Goal: Task Accomplishment & Management: Use online tool/utility

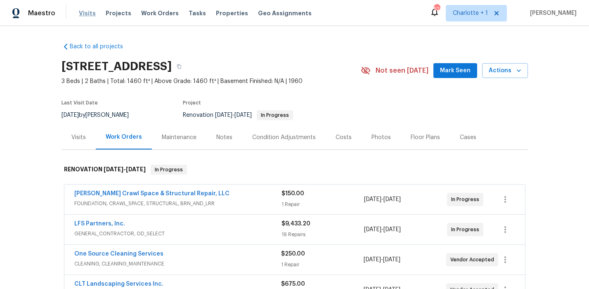
click at [84, 15] on span "Visits" at bounding box center [87, 13] width 17 height 8
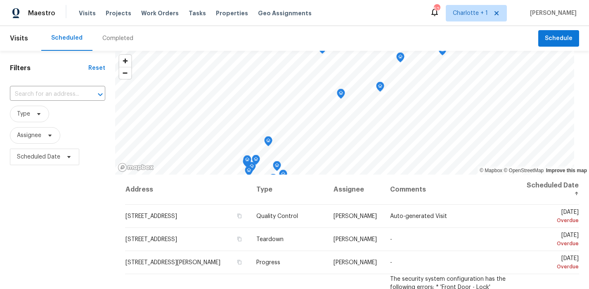
click at [114, 41] on div "Completed" at bounding box center [117, 38] width 31 height 8
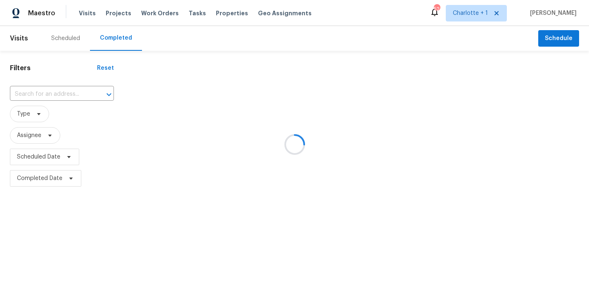
click at [64, 91] on div at bounding box center [294, 144] width 589 height 289
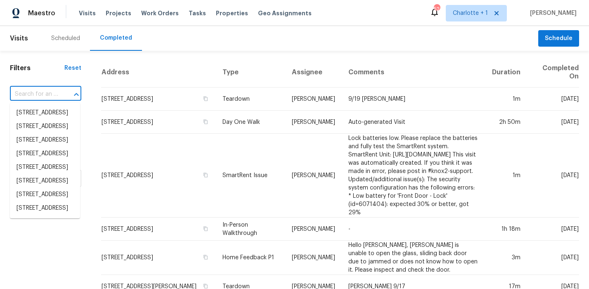
click at [56, 92] on input "text" at bounding box center [34, 94] width 48 height 13
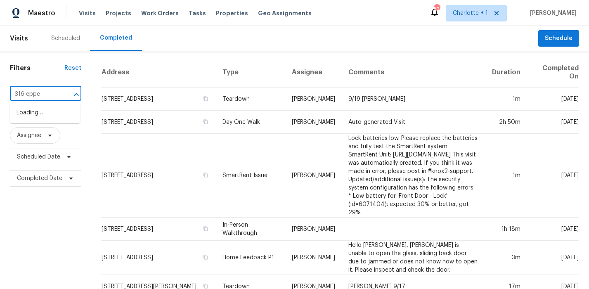
type input "316 epper"
click at [51, 113] on li "316 Epperstone Ln, Matthews, NC 28105" at bounding box center [45, 113] width 70 height 14
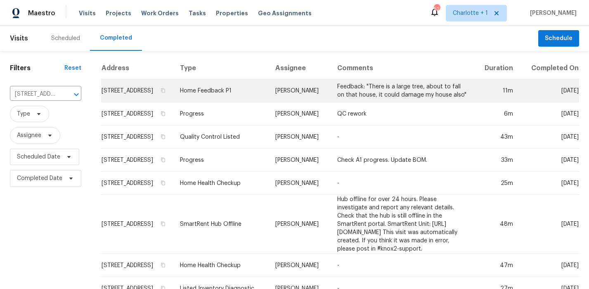
click at [360, 99] on td "Feedback: "There is a large tree, about to fall on that house, it could damage …" at bounding box center [402, 90] width 143 height 23
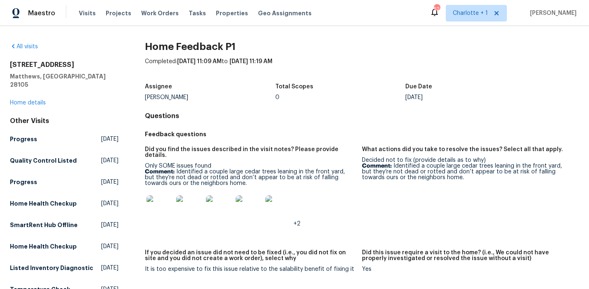
click at [156, 199] on img at bounding box center [160, 208] width 26 height 26
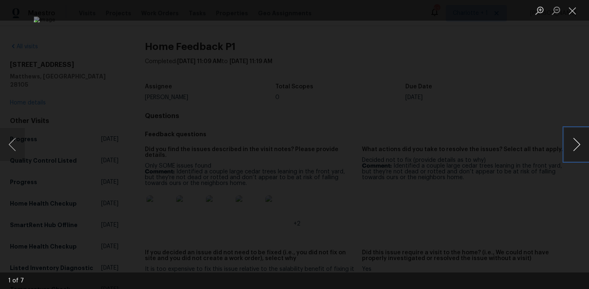
click at [572, 144] on button "Next image" at bounding box center [576, 144] width 25 height 33
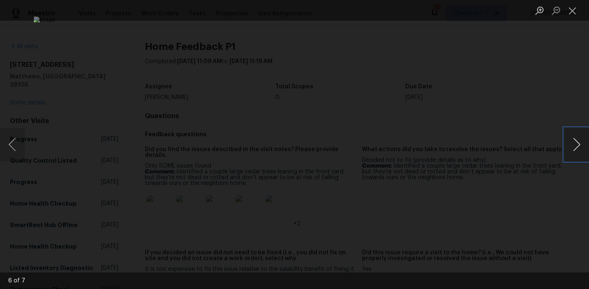
click at [572, 144] on button "Next image" at bounding box center [576, 144] width 25 height 33
drag, startPoint x: 546, startPoint y: 52, endPoint x: 457, endPoint y: 54, distance: 88.8
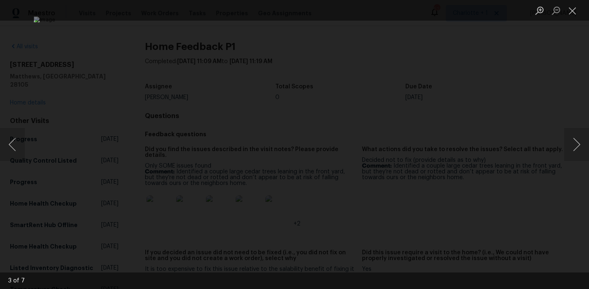
click at [545, 52] on div "Lightbox" at bounding box center [294, 144] width 589 height 289
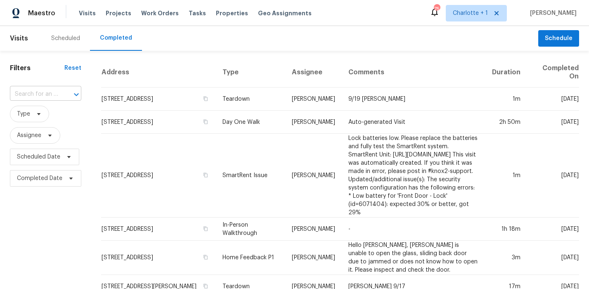
click at [49, 90] on input "text" at bounding box center [34, 94] width 48 height 13
type input "316 epper"
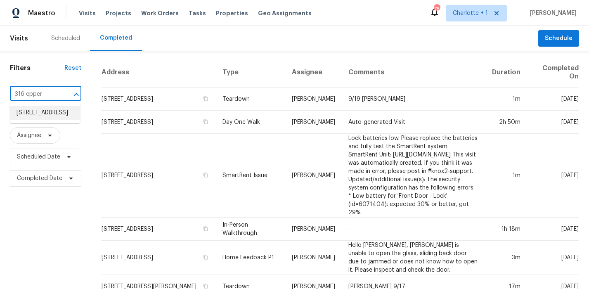
click at [45, 111] on li "[STREET_ADDRESS]" at bounding box center [45, 113] width 70 height 14
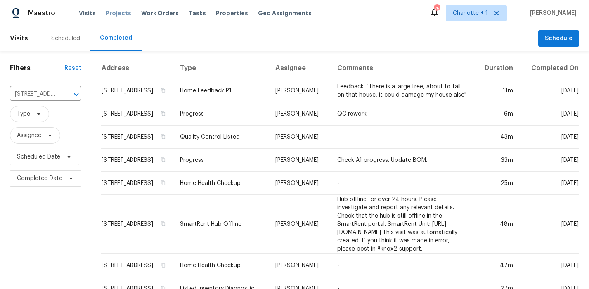
drag, startPoint x: 123, startPoint y: 19, endPoint x: 117, endPoint y: 16, distance: 7.6
click at [123, 19] on div "Visits Projects Work Orders Tasks Properties Geo Assignments" at bounding box center [200, 13] width 243 height 17
click at [116, 15] on span "Projects" at bounding box center [119, 13] width 26 height 8
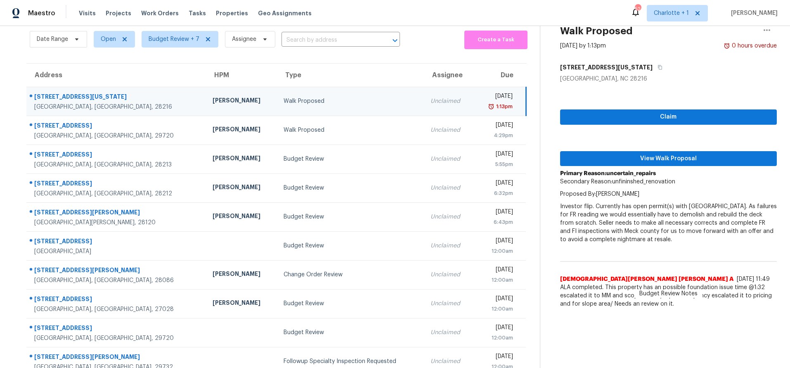
scroll to position [53, 0]
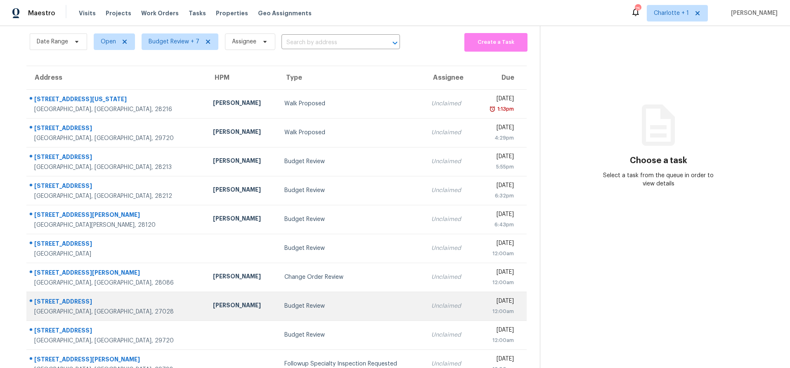
scroll to position [29, 0]
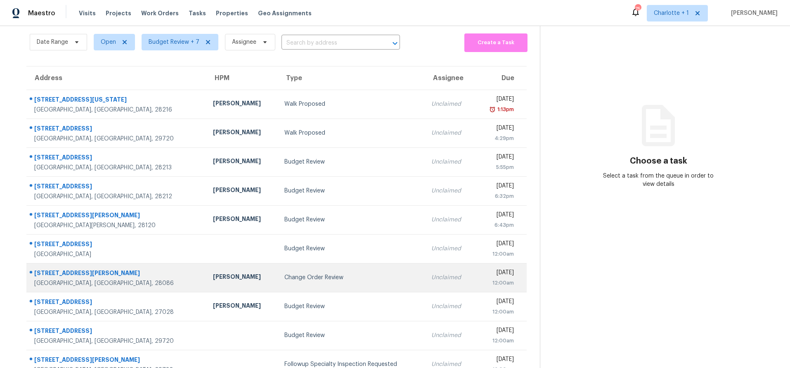
click at [278, 284] on td "Change Order Review" at bounding box center [351, 277] width 147 height 29
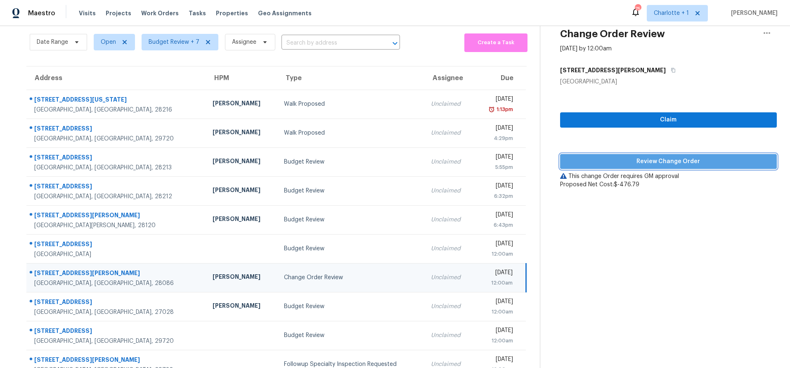
click at [665, 156] on span "Review Change Order" at bounding box center [669, 161] width 204 height 10
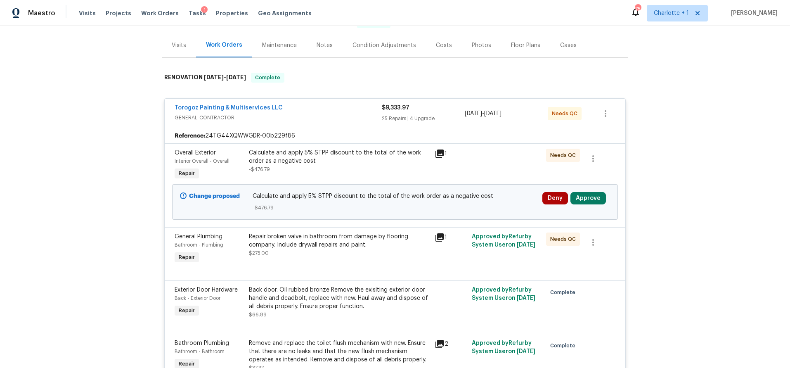
scroll to position [98, 0]
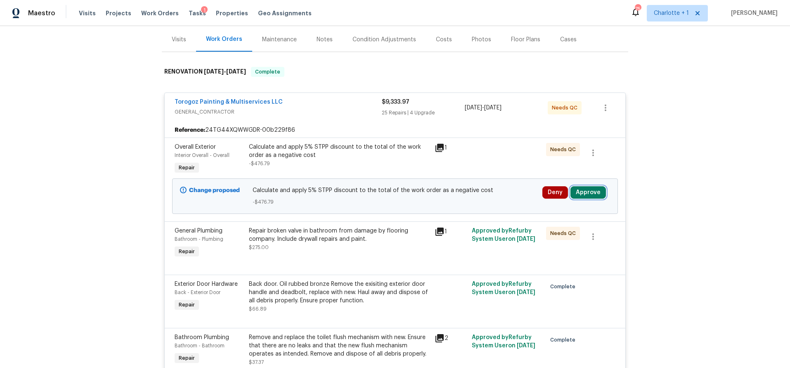
click at [599, 196] on button "Approve" at bounding box center [587, 192] width 35 height 12
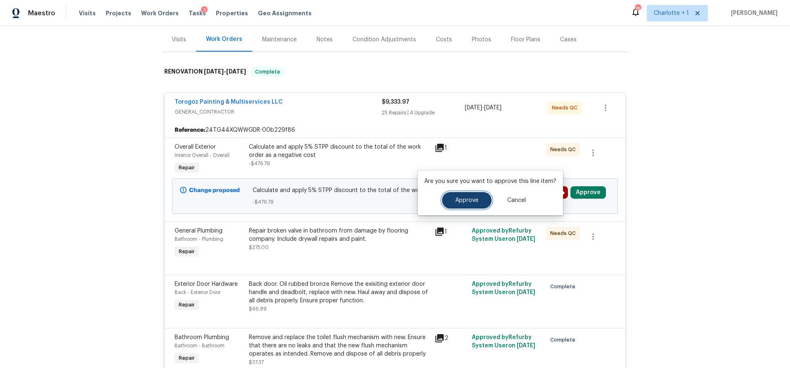
click at [452, 203] on button "Approve" at bounding box center [467, 200] width 50 height 17
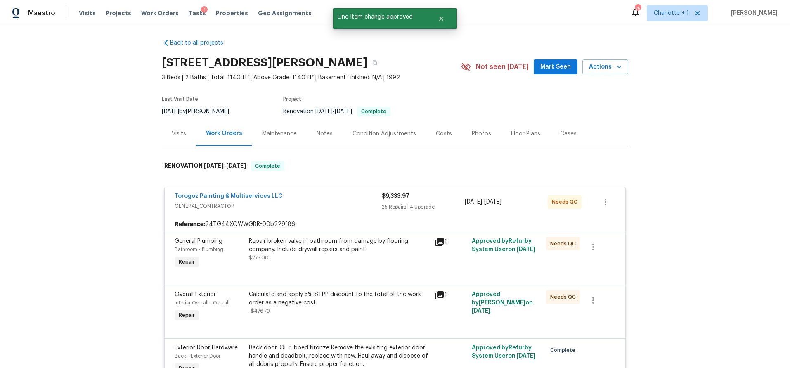
scroll to position [0, 0]
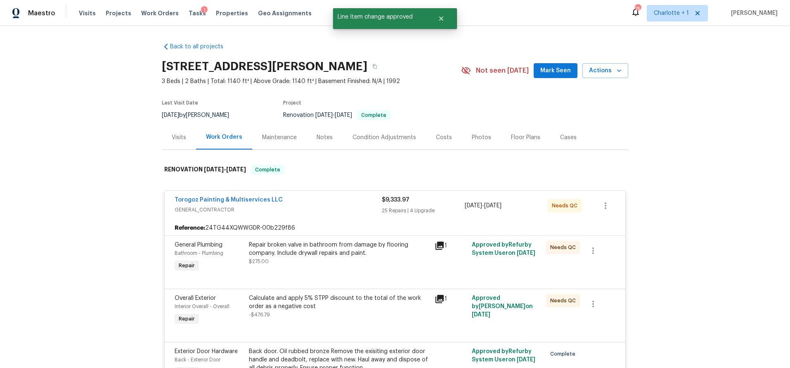
click at [436, 135] on div "Costs" at bounding box center [444, 137] width 16 height 8
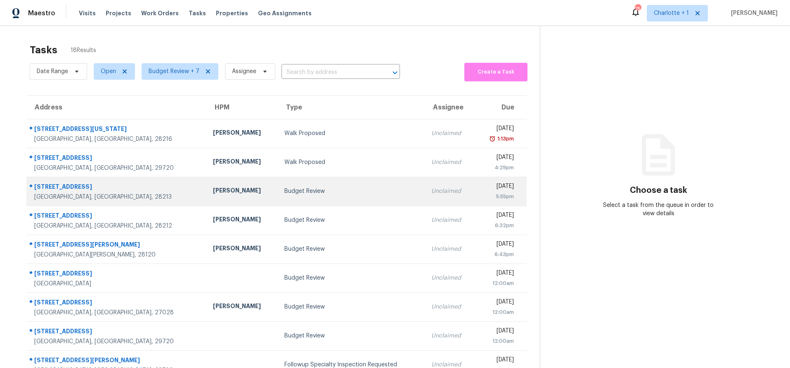
scroll to position [68, 0]
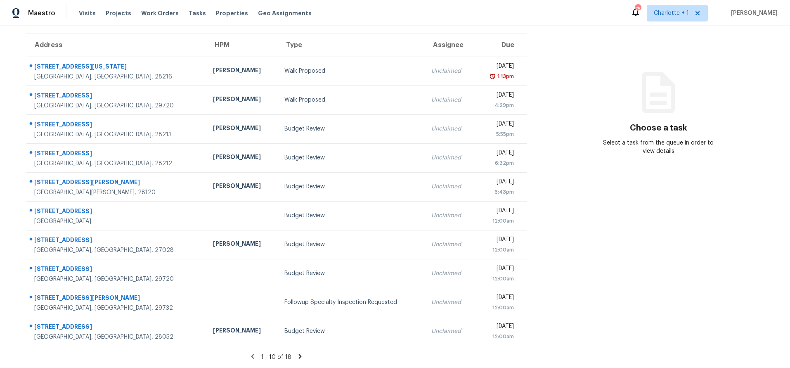
click at [296, 353] on icon at bounding box center [299, 356] width 7 height 7
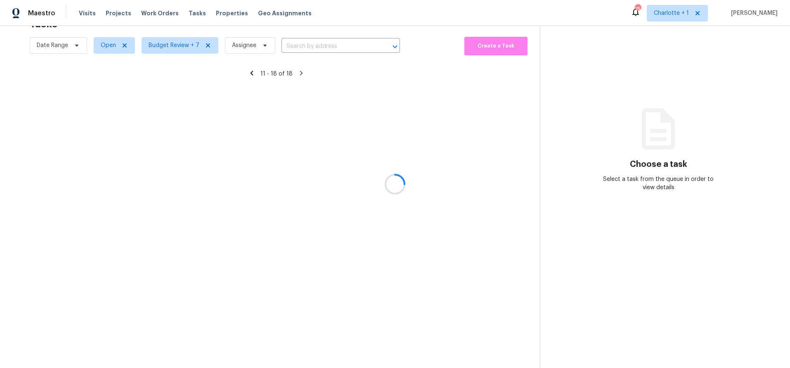
scroll to position [32, 0]
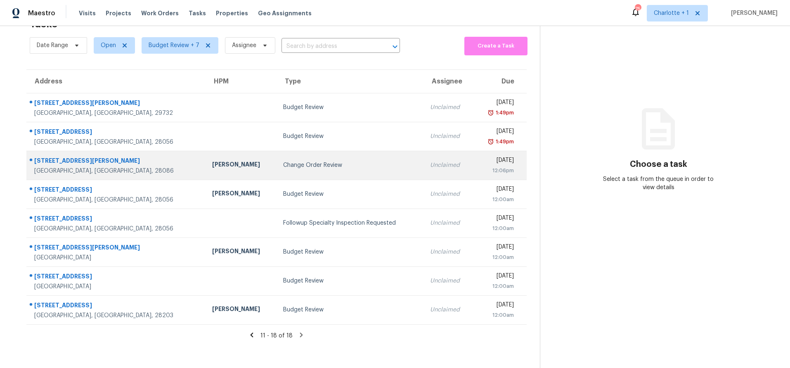
click at [283, 161] on div "Change Order Review" at bounding box center [349, 165] width 133 height 8
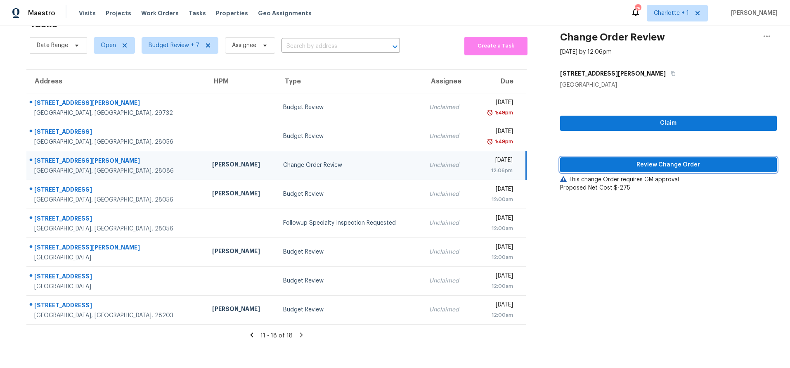
click at [597, 163] on button "Review Change Order" at bounding box center [668, 164] width 217 height 15
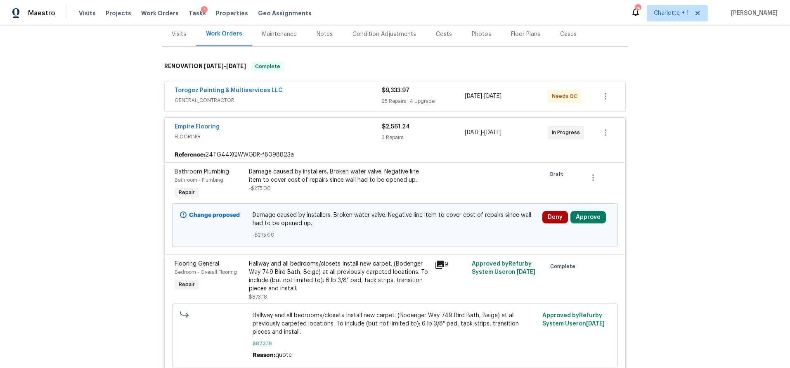
scroll to position [104, 0]
click at [584, 215] on button "Approve" at bounding box center [587, 217] width 35 height 12
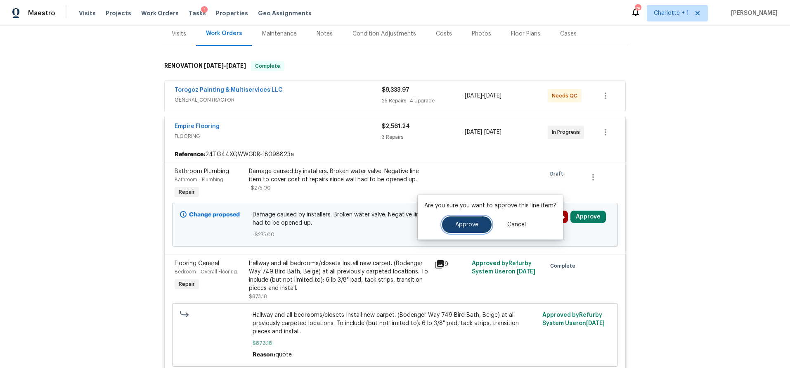
click at [480, 222] on button "Approve" at bounding box center [467, 224] width 50 height 17
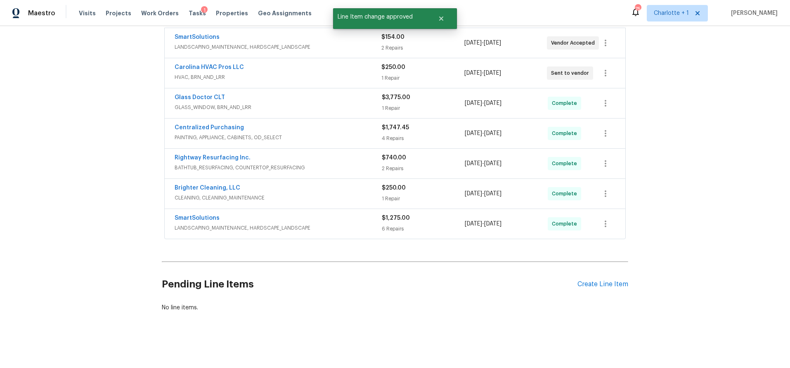
scroll to position [0, 0]
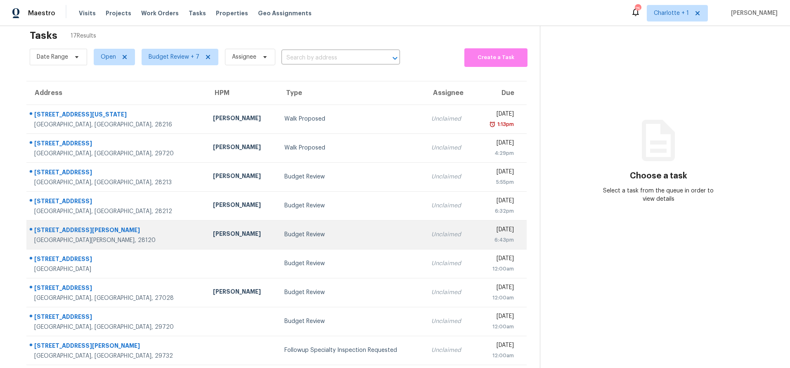
scroll to position [14, 0]
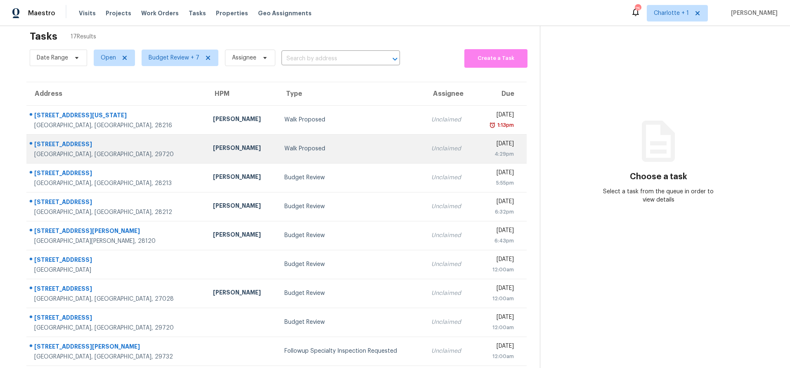
click at [278, 137] on td "Walk Proposed" at bounding box center [351, 148] width 147 height 29
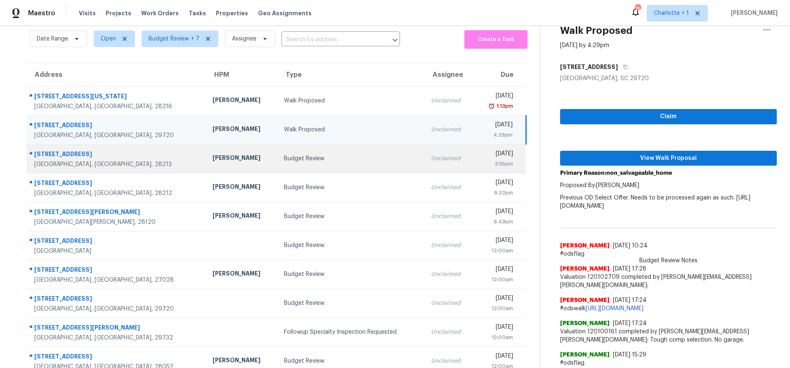
scroll to position [0, 0]
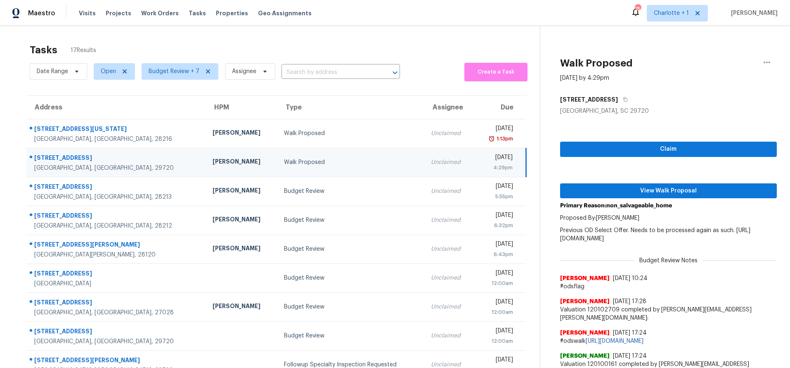
click at [296, 117] on th "Type" at bounding box center [350, 107] width 147 height 23
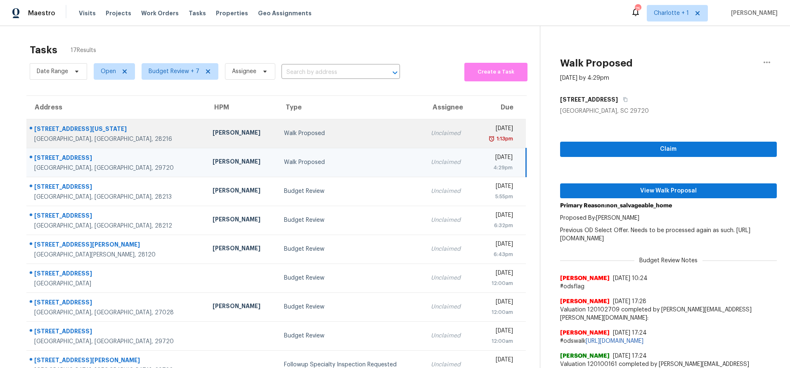
click at [295, 129] on div "Walk Proposed" at bounding box center [351, 133] width 134 height 8
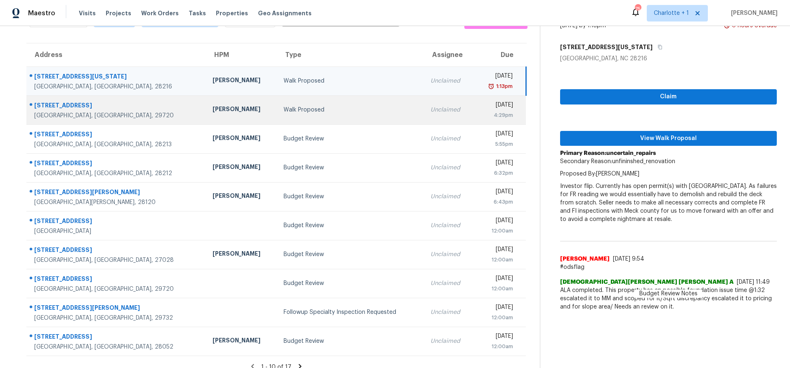
scroll to position [68, 0]
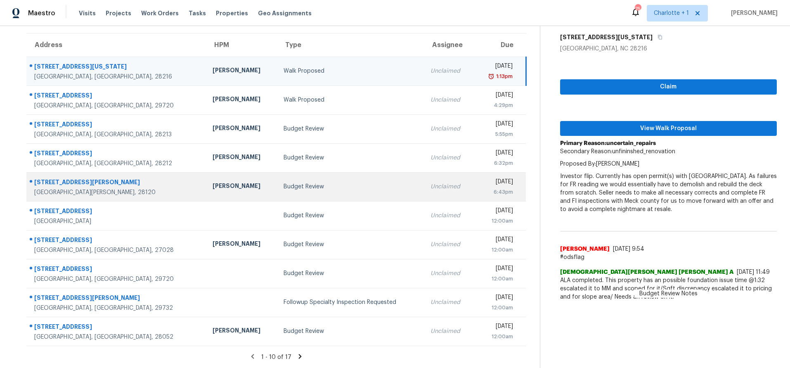
click at [211, 179] on td "[PERSON_NAME]" at bounding box center [241, 186] width 71 height 29
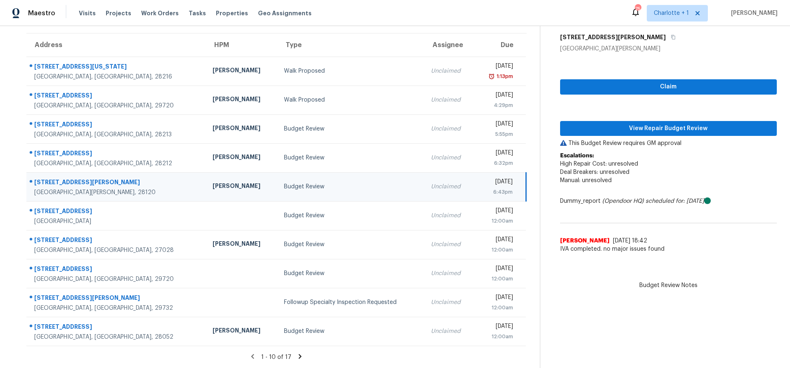
click at [301, 353] on div "1 - 10 of 17" at bounding box center [276, 357] width 527 height 9
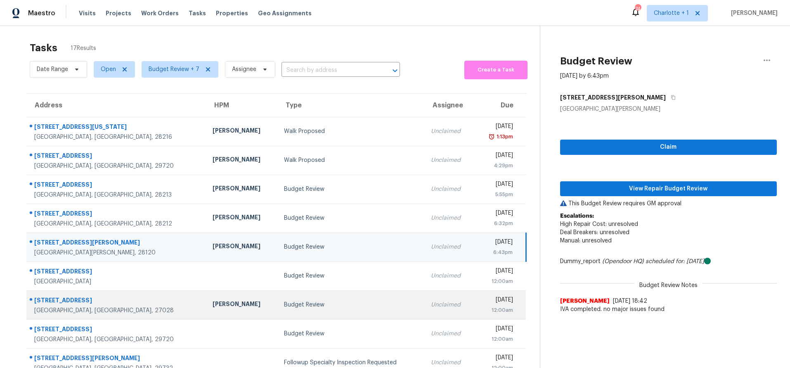
scroll to position [0, 0]
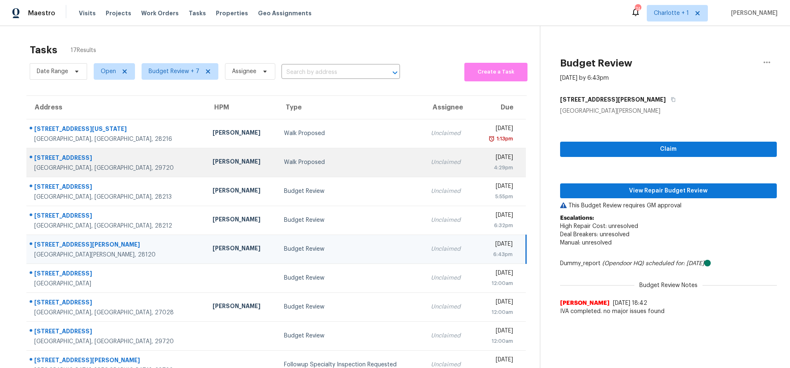
drag, startPoint x: 260, startPoint y: 154, endPoint x: 264, endPoint y: 159, distance: 6.0
click at [277, 154] on td "Walk Proposed" at bounding box center [350, 162] width 147 height 29
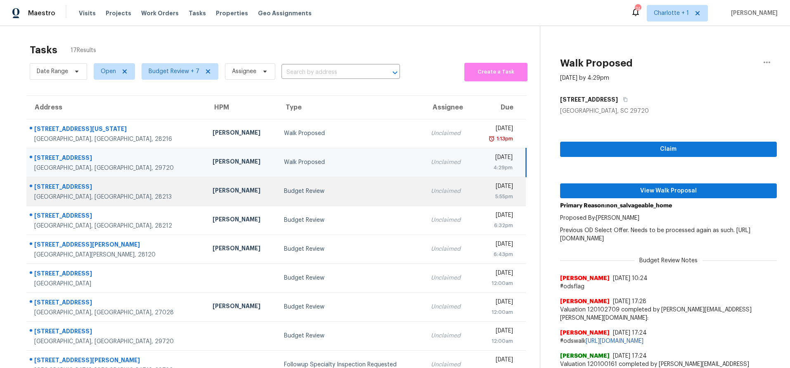
click at [284, 191] on div "Budget Review" at bounding box center [351, 191] width 134 height 8
